Goal: Submit feedback/report problem

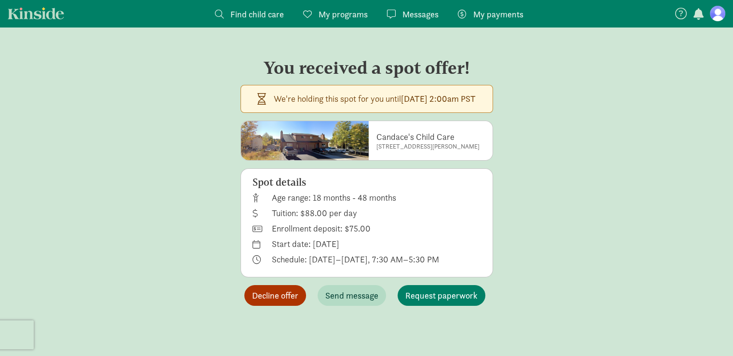
click at [278, 294] on span "Decline offer" at bounding box center [275, 295] width 46 height 13
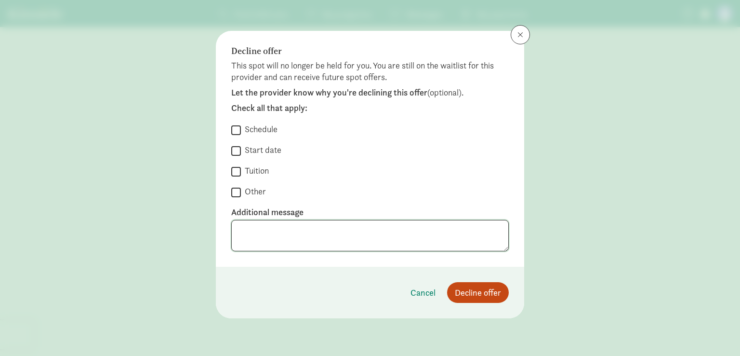
click at [325, 236] on textarea at bounding box center [370, 235] width 278 height 31
type textarea "I just started at LDP, thank you for the offer!"
click at [234, 189] on input "Other" at bounding box center [236, 192] width 10 height 13
checkbox input "true"
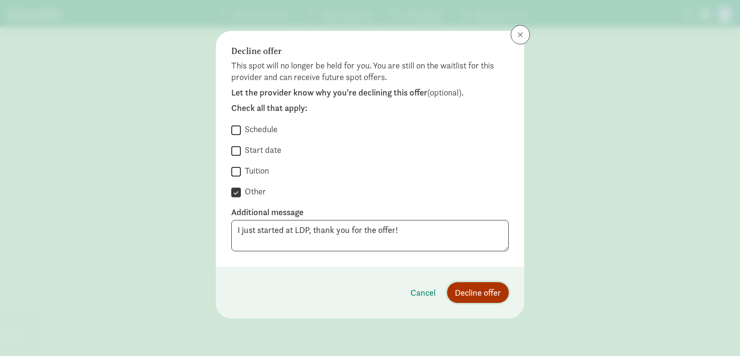
click at [473, 294] on span "Decline offer" at bounding box center [478, 292] width 46 height 13
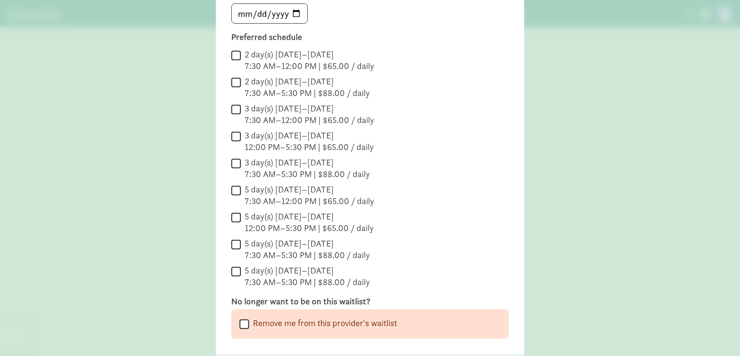
scroll to position [237, 0]
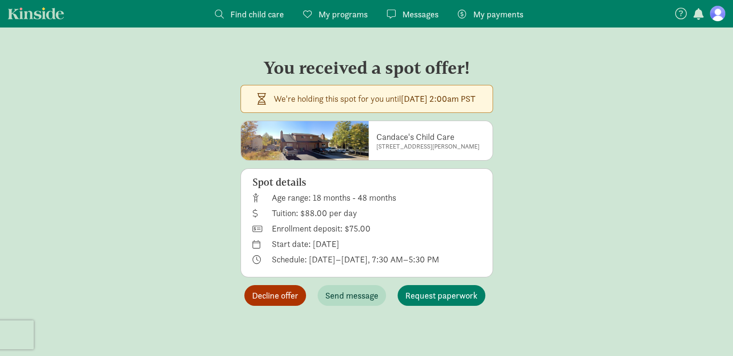
click at [284, 289] on span "Decline offer" at bounding box center [275, 295] width 46 height 13
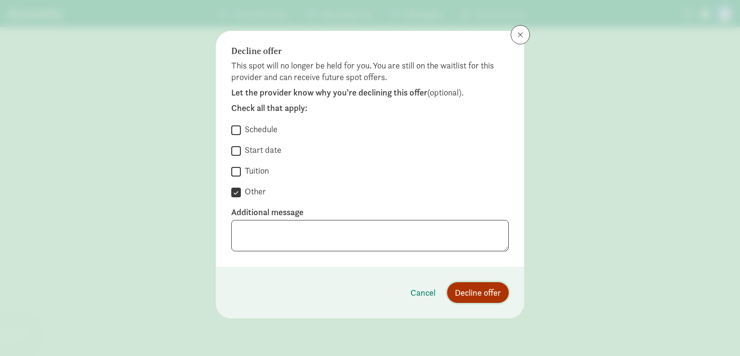
click at [480, 288] on span "Decline offer" at bounding box center [478, 292] width 46 height 13
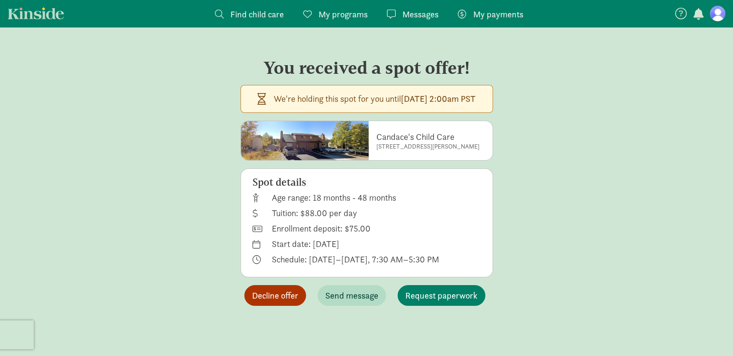
click at [267, 298] on span "Decline offer" at bounding box center [275, 295] width 46 height 13
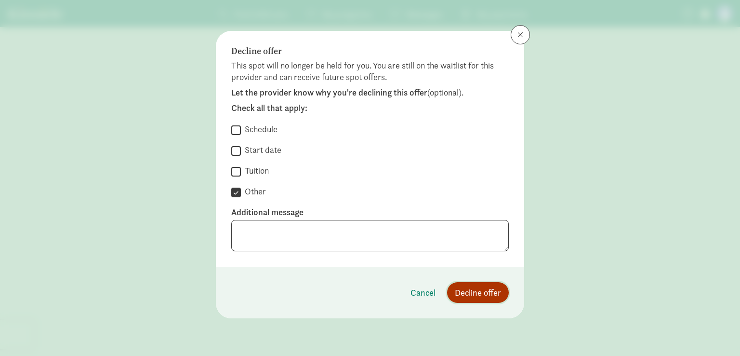
click at [486, 292] on span "Decline offer" at bounding box center [478, 292] width 46 height 13
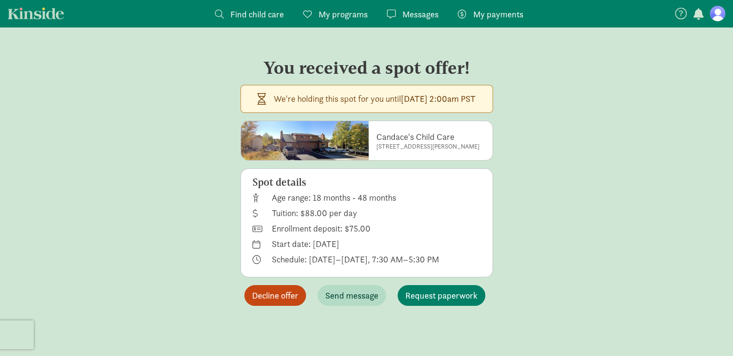
scroll to position [19, 0]
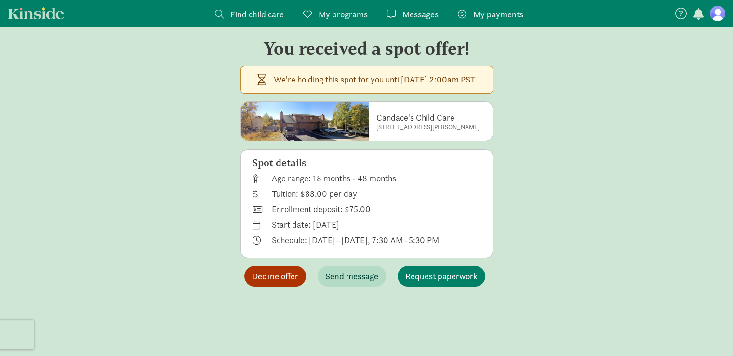
click at [269, 268] on button "Decline offer" at bounding box center [275, 276] width 62 height 21
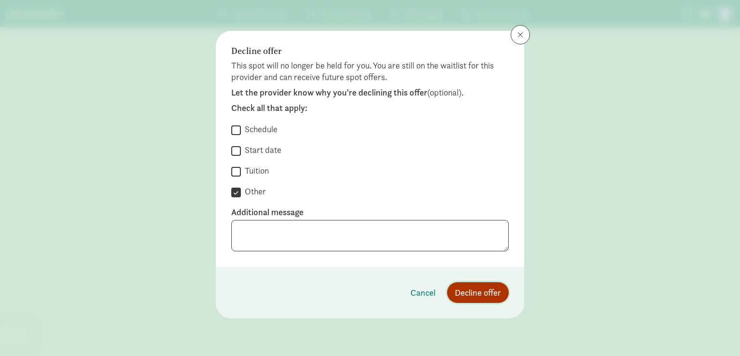
click at [481, 286] on span "Decline offer" at bounding box center [478, 292] width 46 height 13
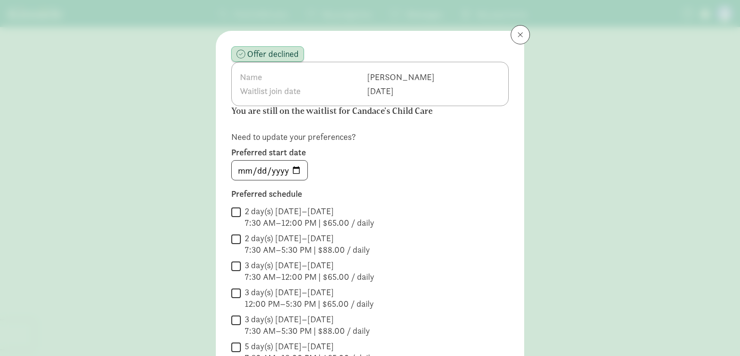
click at [464, 88] on div "Name [PERSON_NAME] Waitlist join date [DATE]" at bounding box center [370, 84] width 278 height 44
click at [518, 32] on span at bounding box center [521, 35] width 6 height 8
